Goal: Information Seeking & Learning: Find specific fact

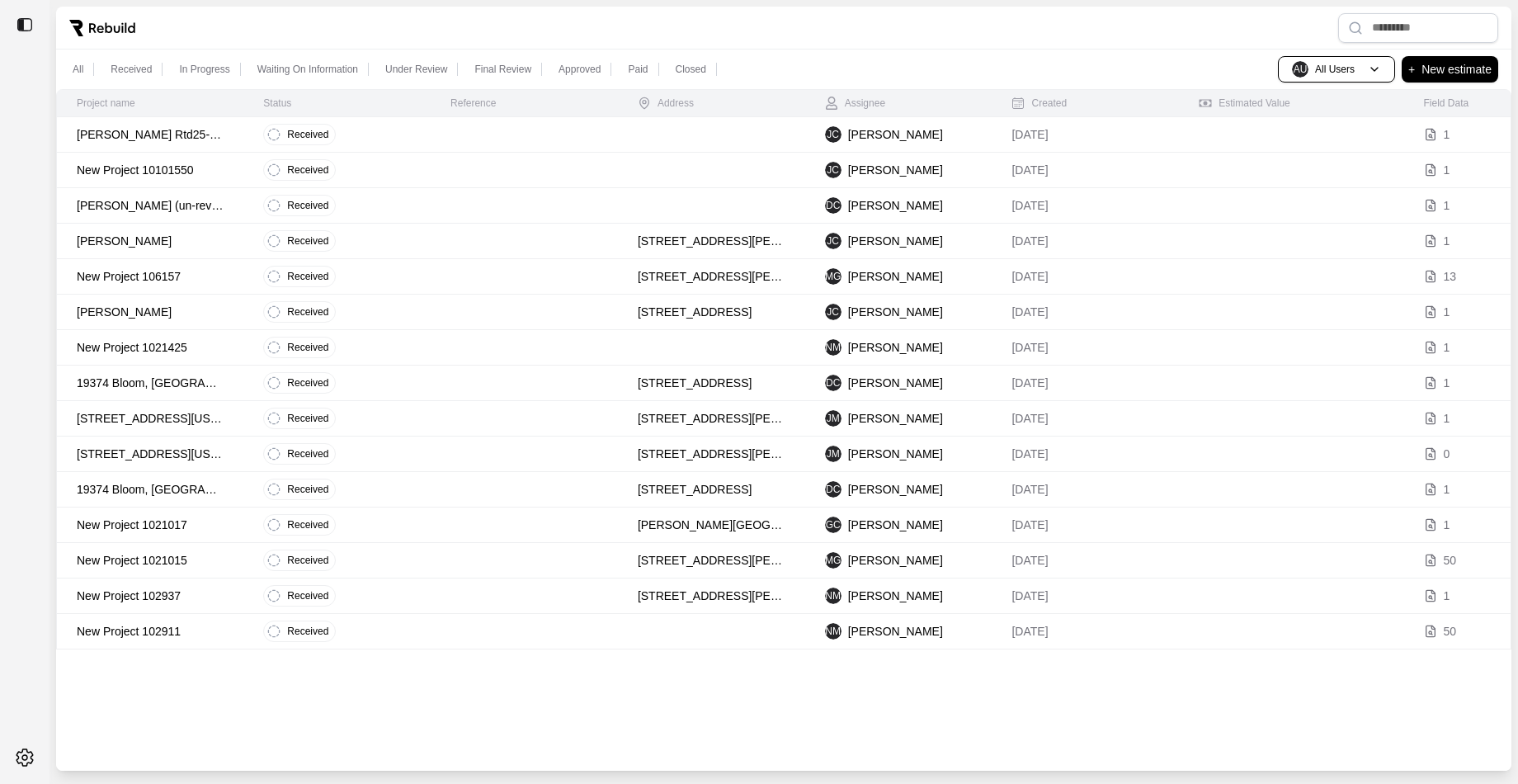
click at [222, 132] on p "Sanford Rtd25-11192-watr" at bounding box center [151, 135] width 147 height 16
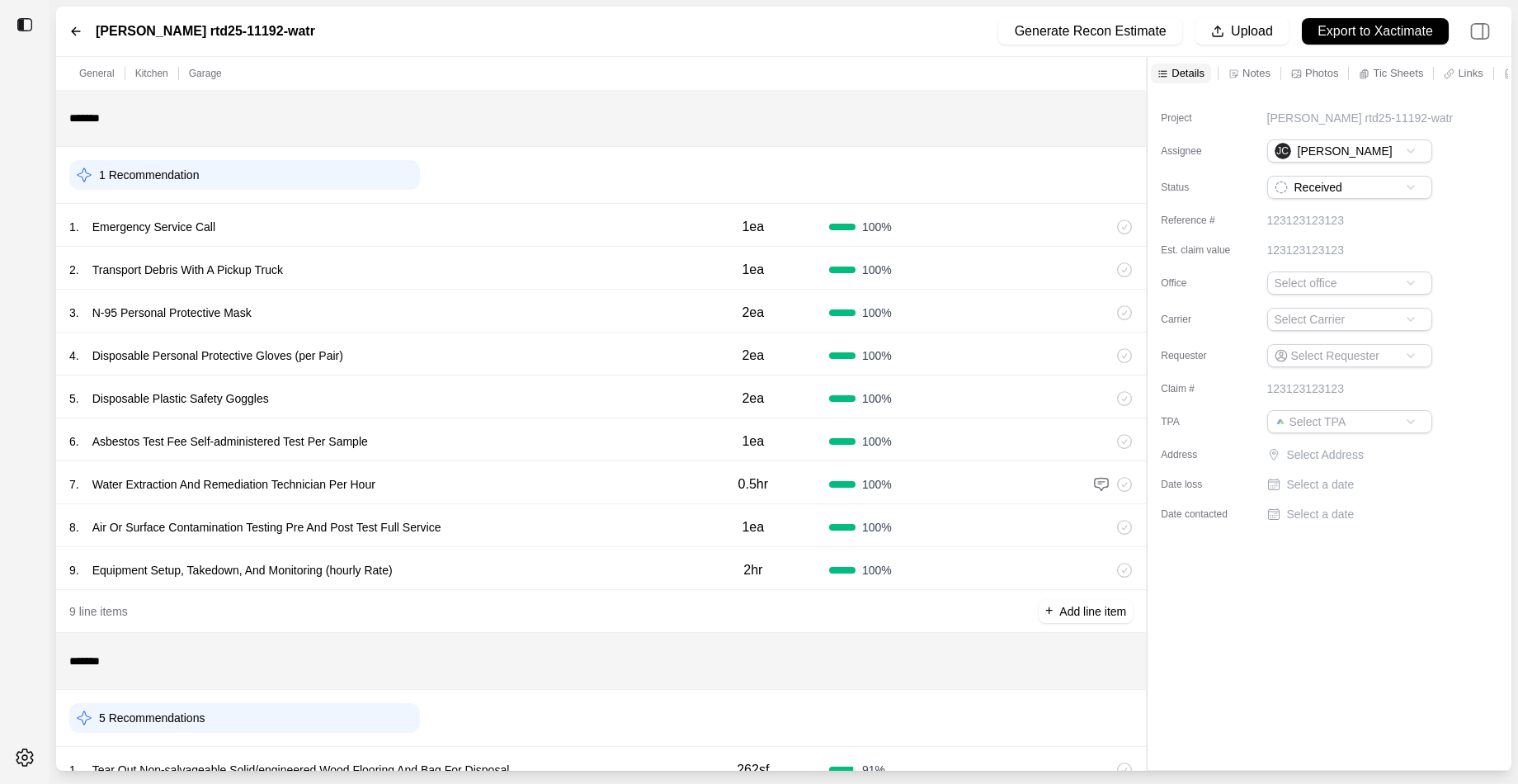
scroll to position [627, 0]
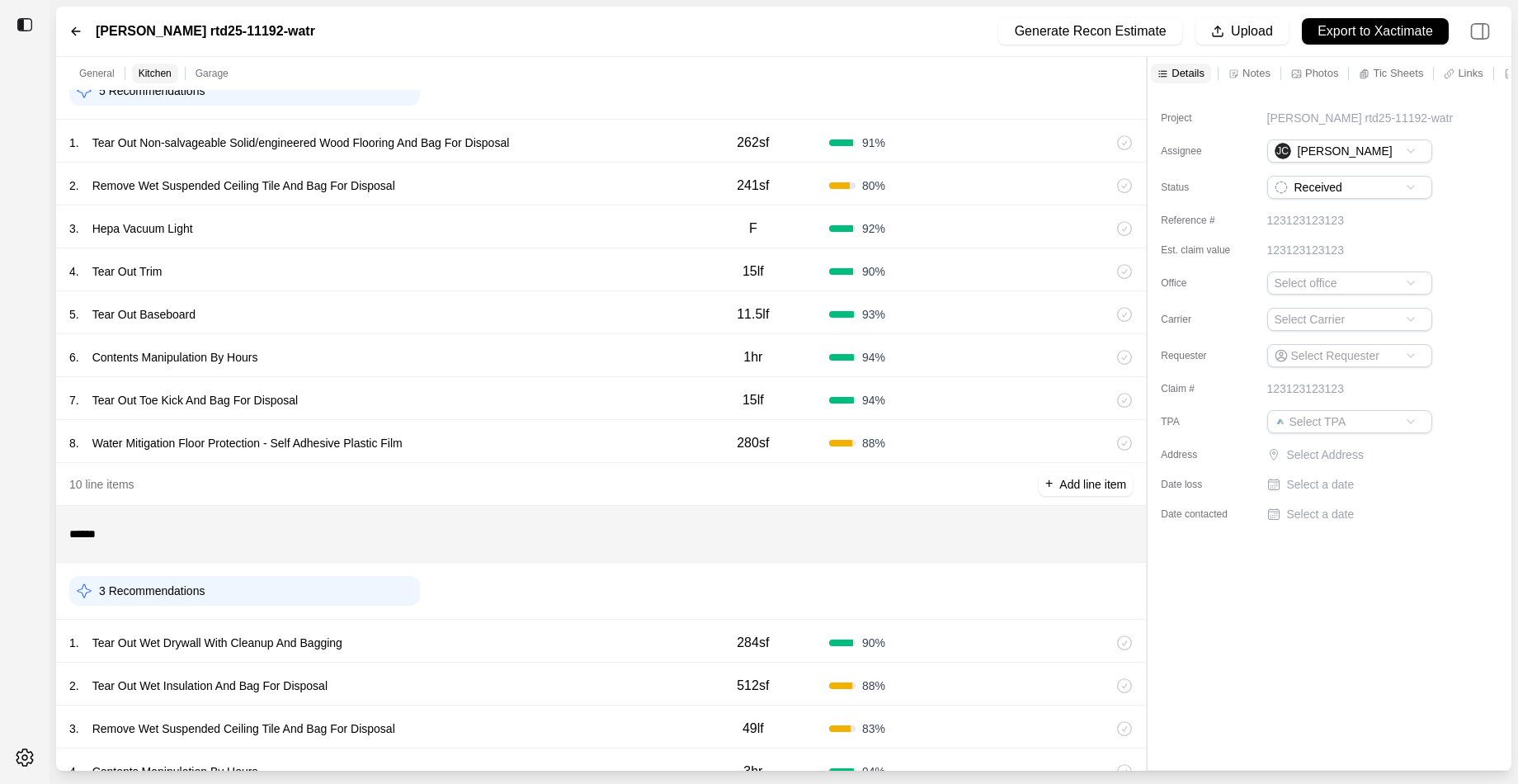
click at [1240, 74] on div "Notes" at bounding box center [1250, 74] width 48 height 20
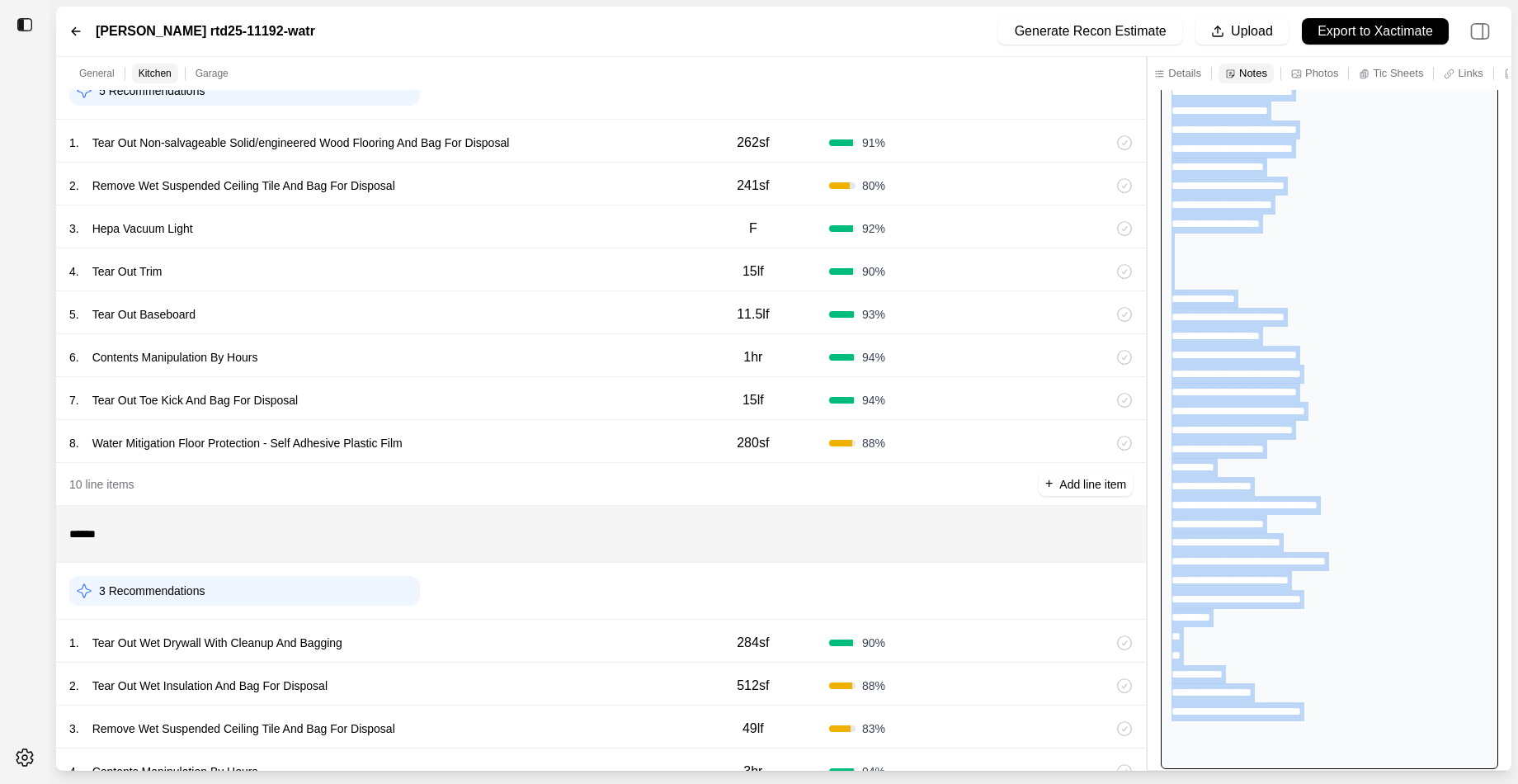
scroll to position [193, 0]
drag, startPoint x: 1171, startPoint y: 167, endPoint x: 1370, endPoint y: 834, distance: 696.1
click at [1370, 783] on html "Sanford rtd25-11192-watr Generate Recon Estimate Upload Export to Xactimate Gen…" at bounding box center [759, 392] width 1518 height 784
copy div "**********"
